Goal: Transaction & Acquisition: Book appointment/travel/reservation

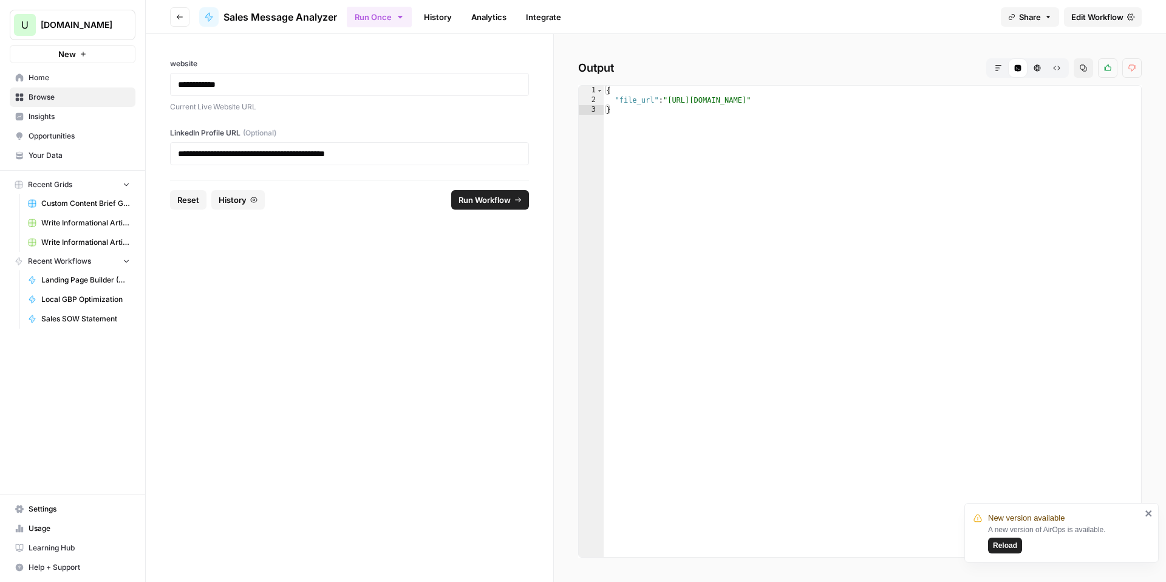
type textarea "**********"
drag, startPoint x: 1038, startPoint y: 99, endPoint x: 670, endPoint y: 101, distance: 368.0
click at [670, 101] on div "{ "file_url" : "https://docs.google.com/document/d/1qMTAptOHA0My_cl7XQdpCDtGz5f…" at bounding box center [872, 331] width 537 height 491
click at [1011, 544] on span "Reload" at bounding box center [1005, 545] width 24 height 11
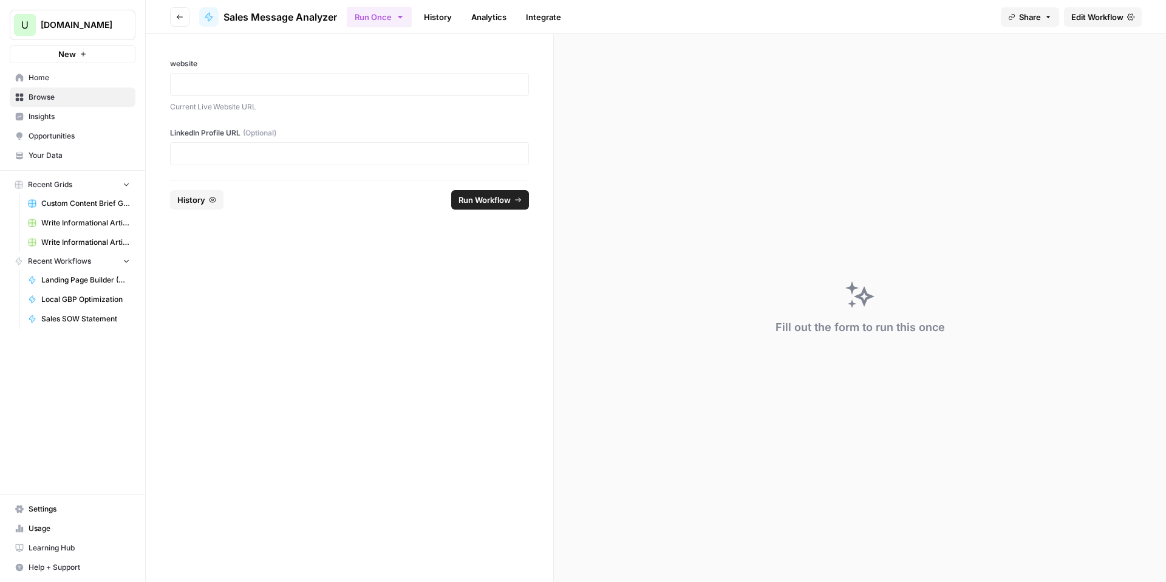
click at [25, 119] on link "Insights" at bounding box center [73, 116] width 126 height 19
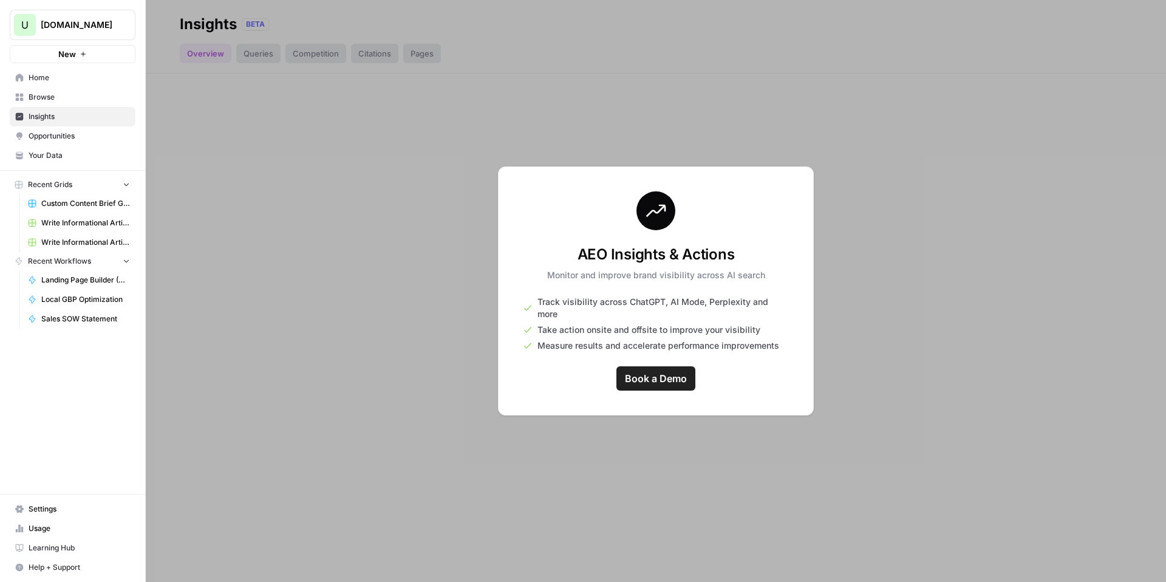
click at [70, 135] on span "Opportunities" at bounding box center [79, 136] width 101 height 11
click at [664, 372] on span "Book a Demo" at bounding box center [656, 378] width 62 height 15
